Goal: Information Seeking & Learning: Learn about a topic

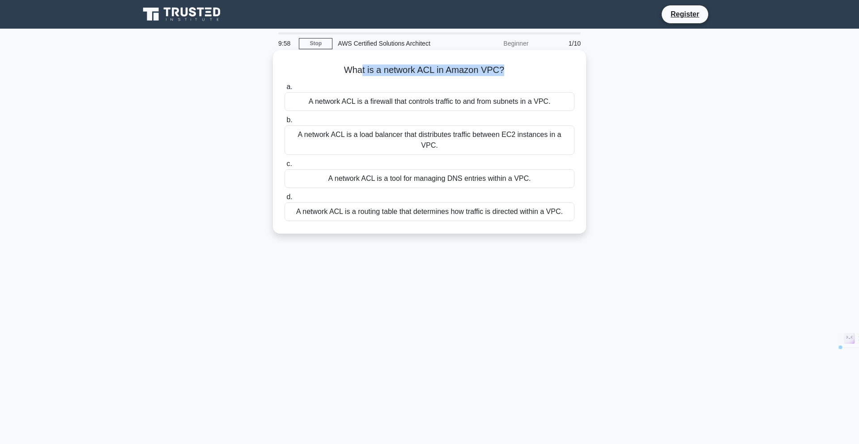
drag, startPoint x: 361, startPoint y: 75, endPoint x: 476, endPoint y: 81, distance: 114.7
click at [476, 81] on div "What is a network ACL in Amazon VPC? .spinner_0XTQ{transform-origin:center;anim…" at bounding box center [429, 142] width 306 height 176
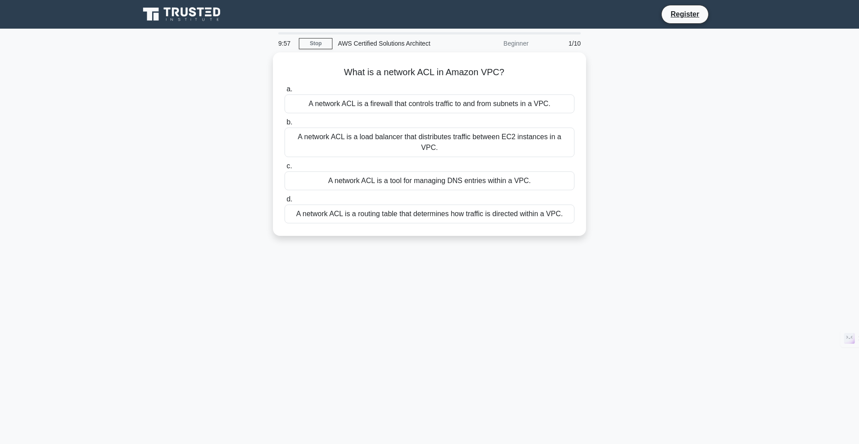
click at [631, 120] on div "What is a network ACL in Amazon VPC? .spinner_0XTQ{transform-origin:center;anim…" at bounding box center [429, 149] width 590 height 194
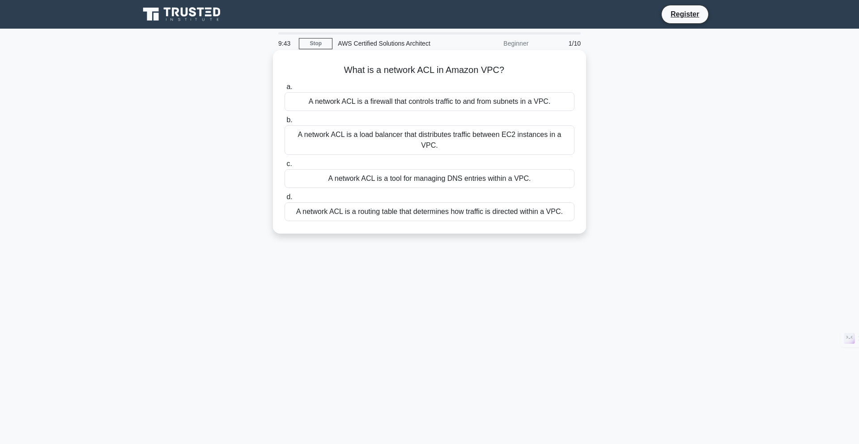
click at [380, 102] on div "A network ACL is a firewall that controls traffic to and from subnets in a VPC." at bounding box center [429, 101] width 290 height 19
click at [284, 90] on input "a. A network ACL is a firewall that controls traffic to and from subnets in a V…" at bounding box center [284, 87] width 0 height 6
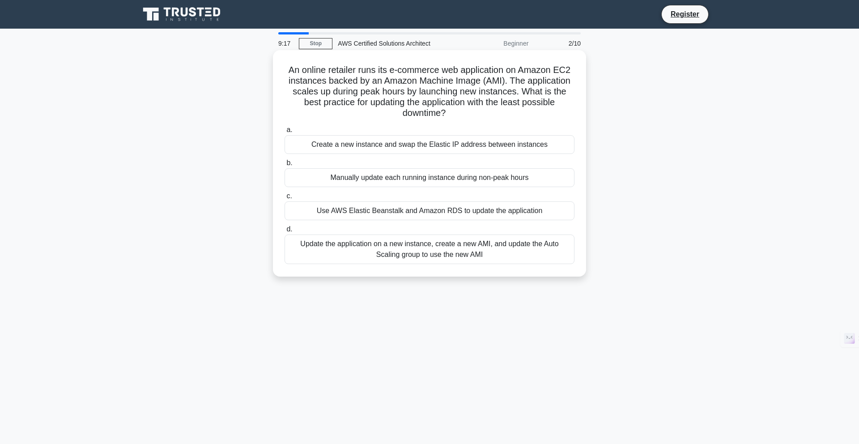
click at [438, 214] on div "Use AWS Elastic Beanstalk and Amazon RDS to update the application" at bounding box center [429, 210] width 290 height 19
click at [284, 199] on input "c. Use AWS Elastic Beanstalk and Amazon RDS to update the application" at bounding box center [284, 196] width 0 height 6
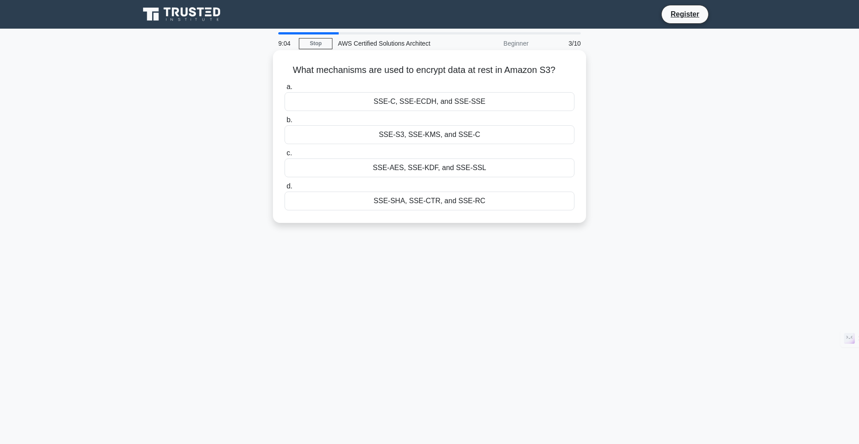
click at [448, 134] on div "SSE-S3, SSE-KMS, and SSE-C" at bounding box center [429, 134] width 290 height 19
click at [284, 123] on input "b. SSE-S3, SSE-KMS, and SSE-C" at bounding box center [284, 120] width 0 height 6
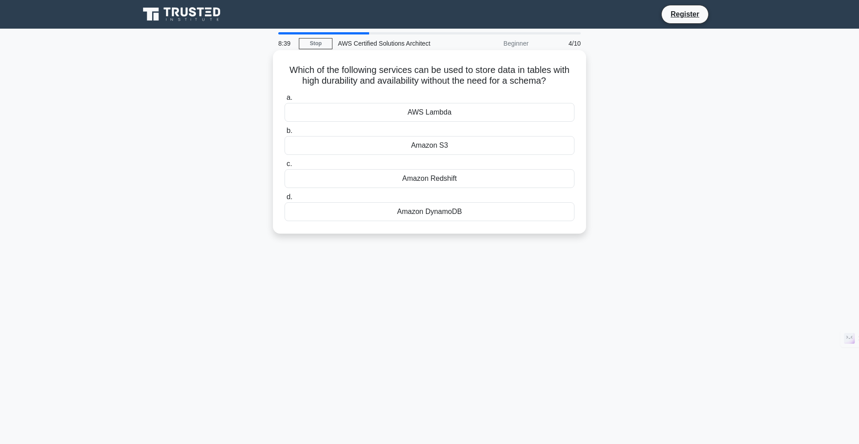
click at [452, 149] on div "Amazon S3" at bounding box center [429, 145] width 290 height 19
click at [284, 134] on input "b. Amazon S3" at bounding box center [284, 131] width 0 height 6
click at [435, 149] on div "AWS CloudFormation" at bounding box center [429, 145] width 290 height 19
click at [284, 134] on input "b. AWS CloudFormation" at bounding box center [284, 131] width 0 height 6
click at [451, 117] on div "Amazon RDS" at bounding box center [429, 112] width 290 height 19
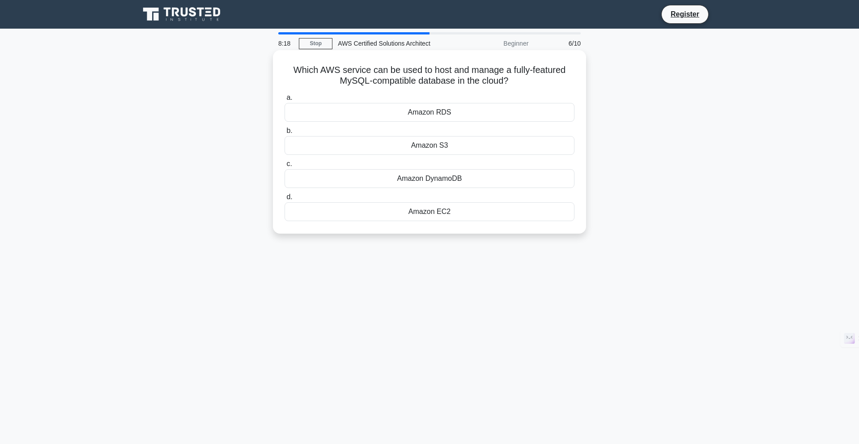
click at [284, 101] on input "a. Amazon RDS" at bounding box center [284, 98] width 0 height 6
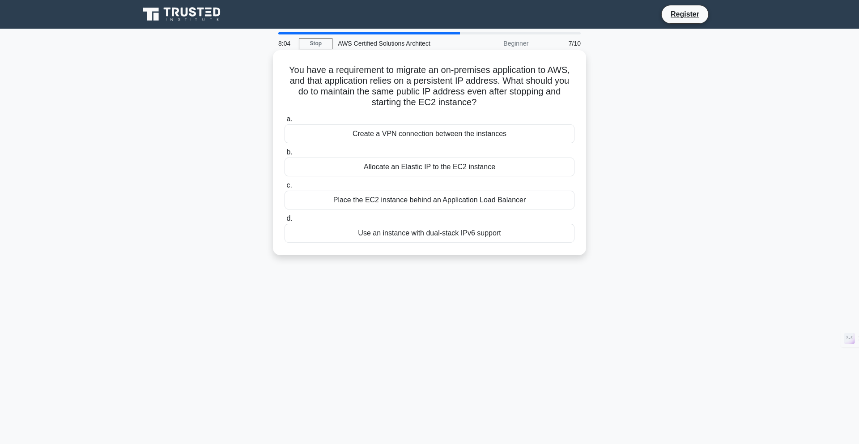
click at [390, 171] on div "Allocate an Elastic IP to the EC2 instance" at bounding box center [429, 166] width 290 height 19
click at [284, 155] on input "b. Allocate an Elastic IP to the EC2 instance" at bounding box center [284, 152] width 0 height 6
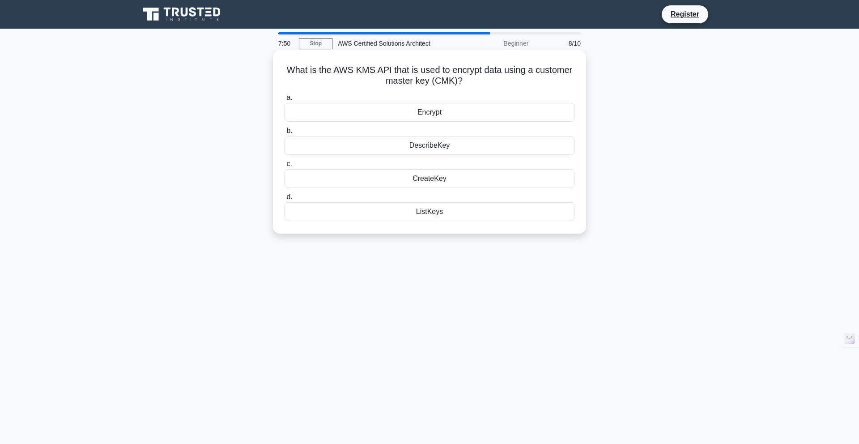
click at [448, 182] on div "CreateKey" at bounding box center [429, 178] width 290 height 19
click at [284, 167] on input "c. CreateKey" at bounding box center [284, 164] width 0 height 6
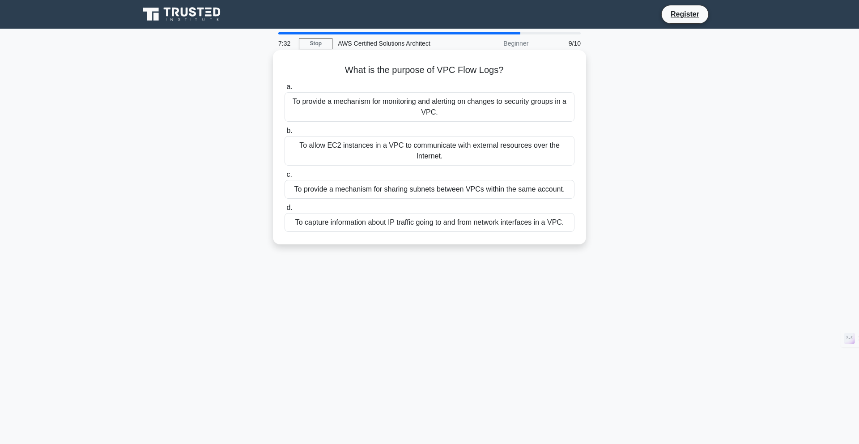
click at [358, 225] on div "To capture information about IP traffic going to and from network interfaces in…" at bounding box center [429, 222] width 290 height 19
click at [284, 211] on input "d. To capture information about IP traffic going to and from network interfaces…" at bounding box center [284, 208] width 0 height 6
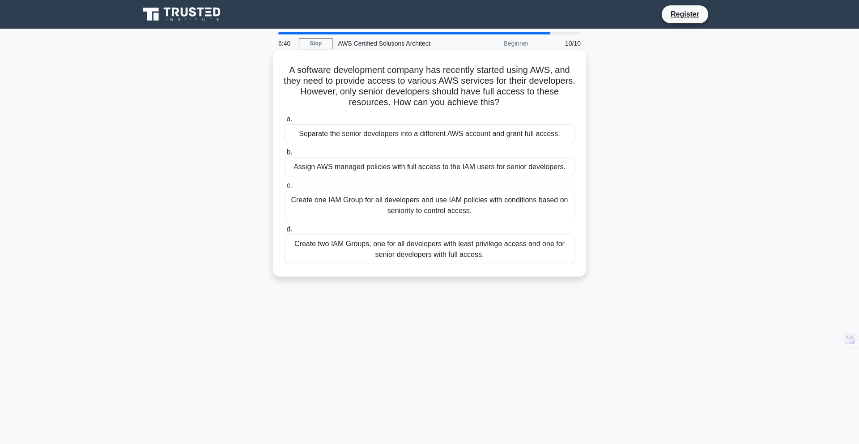
click at [405, 170] on div "Assign AWS managed policies with full access to the IAM users for senior develo…" at bounding box center [429, 166] width 290 height 19
click at [284, 155] on input "b. Assign AWS managed policies with full access to the IAM users for senior dev…" at bounding box center [284, 152] width 0 height 6
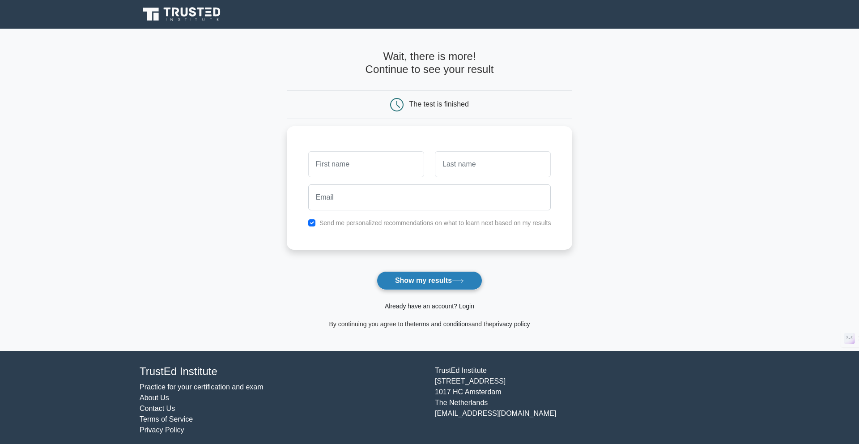
click at [420, 274] on button "Show my results" at bounding box center [430, 280] width 106 height 19
type input "Amar"
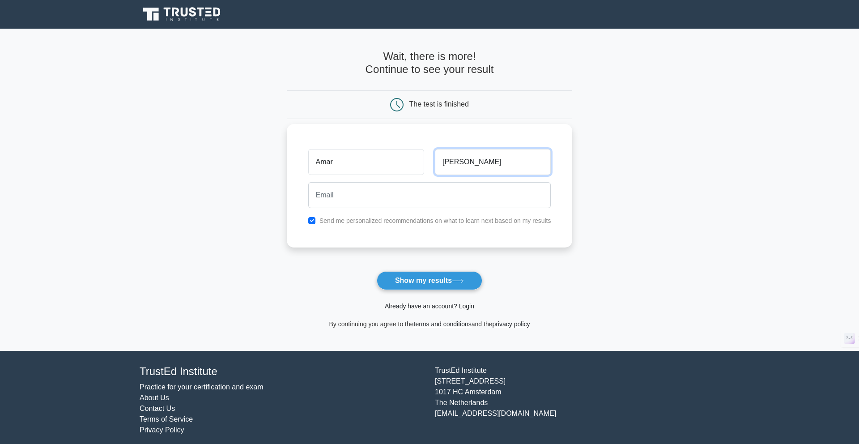
type input "[PERSON_NAME]"
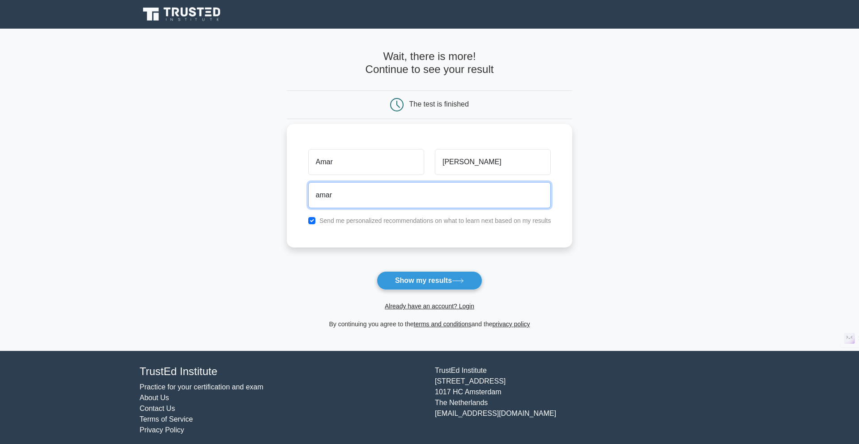
type input "[EMAIL_ADDRESS][DOMAIN_NAME]"
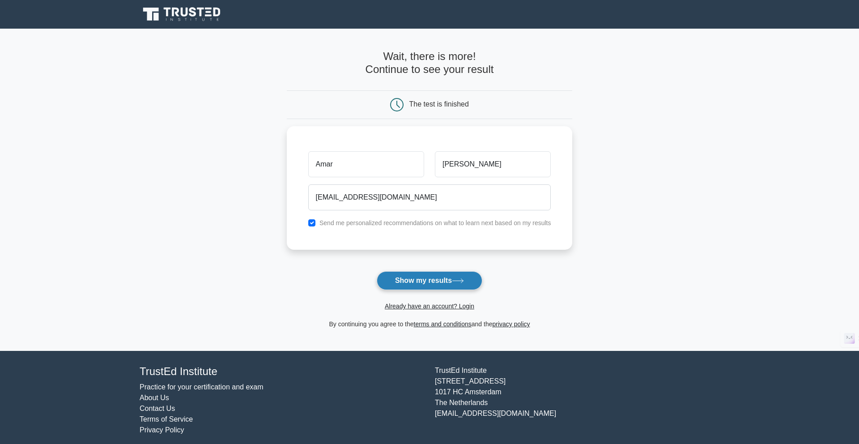
click at [412, 279] on button "Show my results" at bounding box center [430, 280] width 106 height 19
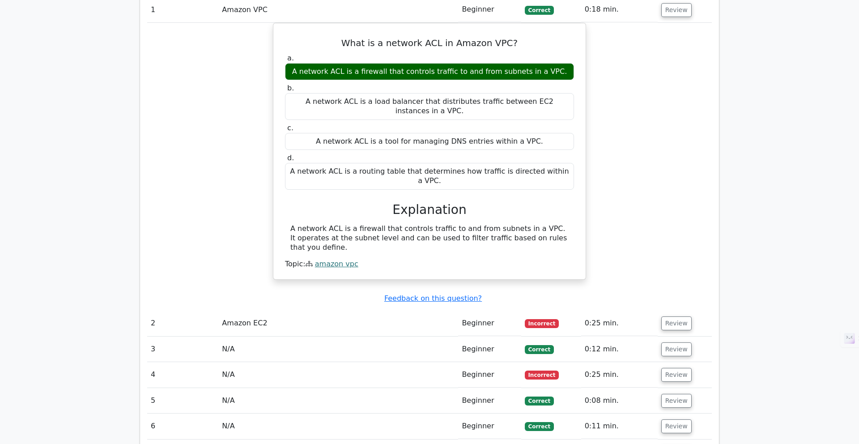
scroll to position [701, 0]
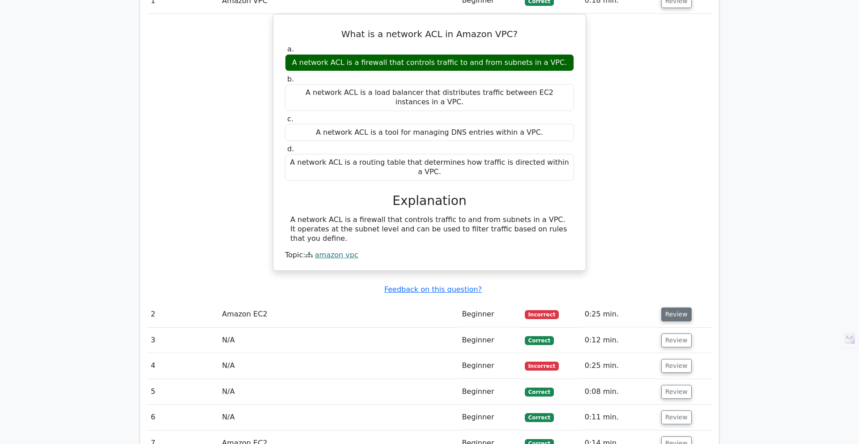
click at [675, 307] on button "Review" at bounding box center [676, 314] width 30 height 14
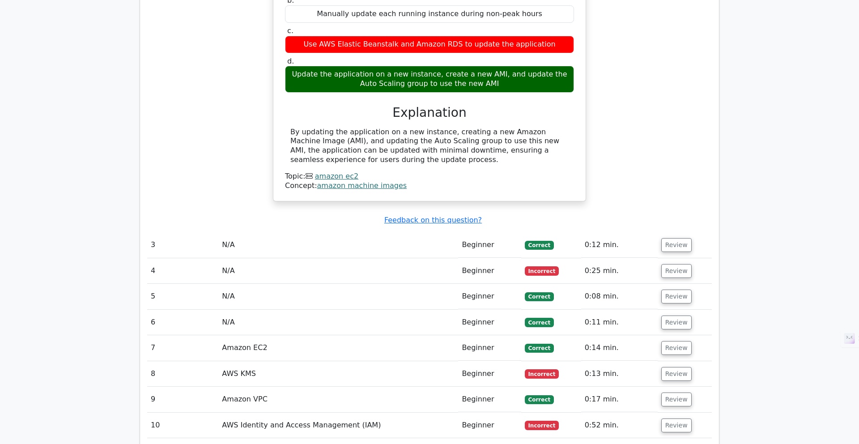
scroll to position [1142, 0]
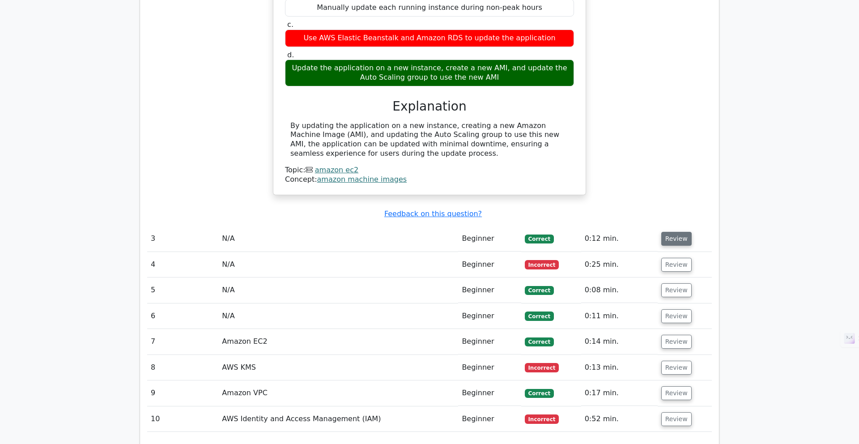
click at [667, 232] on button "Review" at bounding box center [676, 239] width 30 height 14
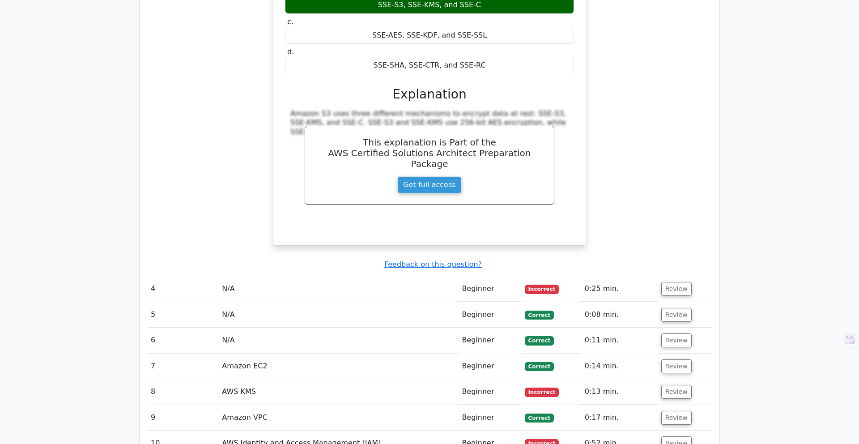
scroll to position [1494, 0]
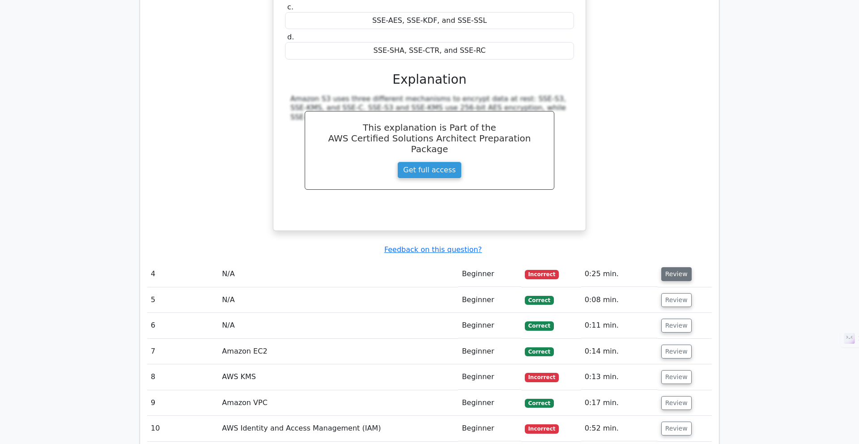
click at [666, 267] on button "Review" at bounding box center [676, 274] width 30 height 14
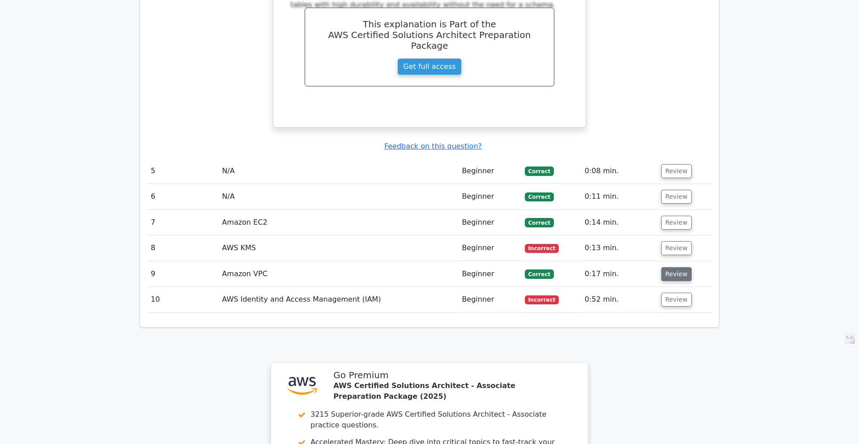
scroll to position [1991, 0]
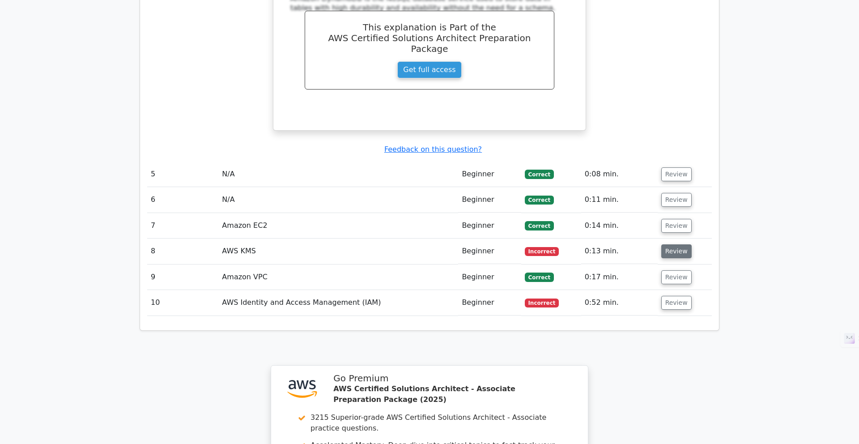
click at [677, 244] on button "Review" at bounding box center [676, 251] width 30 height 14
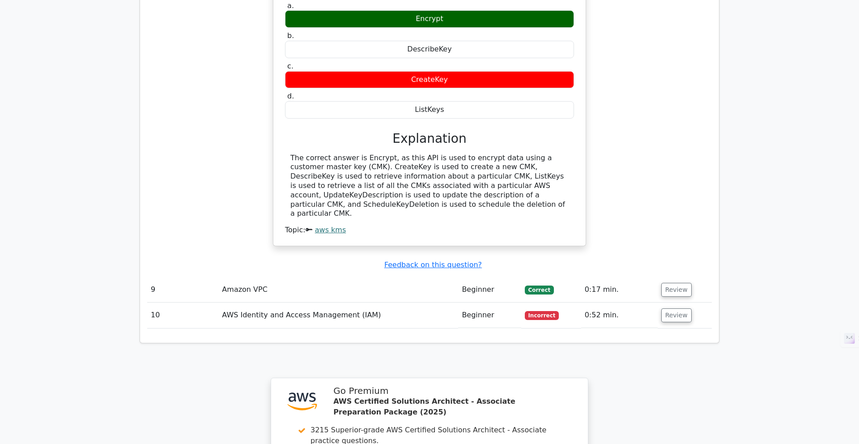
scroll to position [2314, 0]
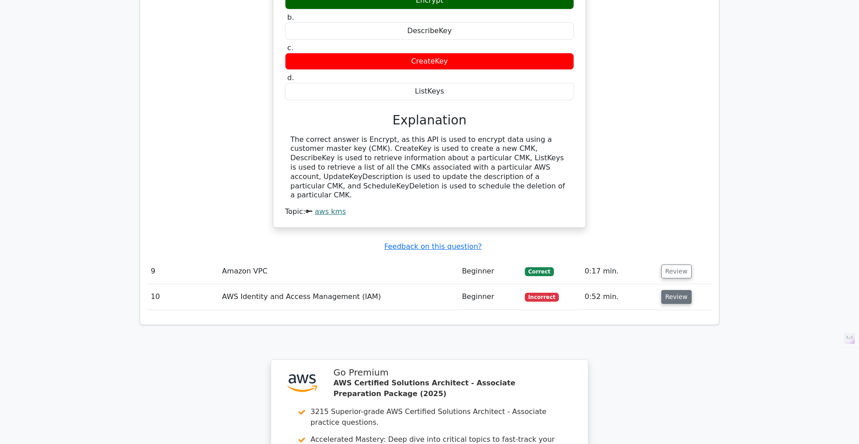
click at [672, 290] on button "Review" at bounding box center [676, 297] width 30 height 14
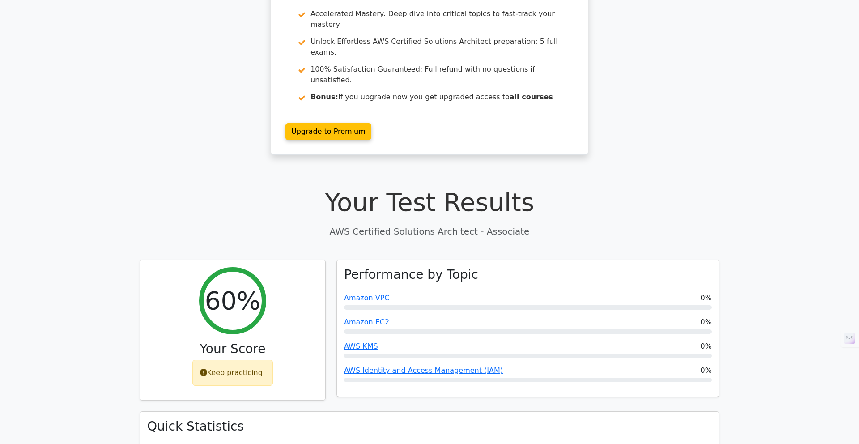
scroll to position [0, 0]
